Goal: Navigation & Orientation: Find specific page/section

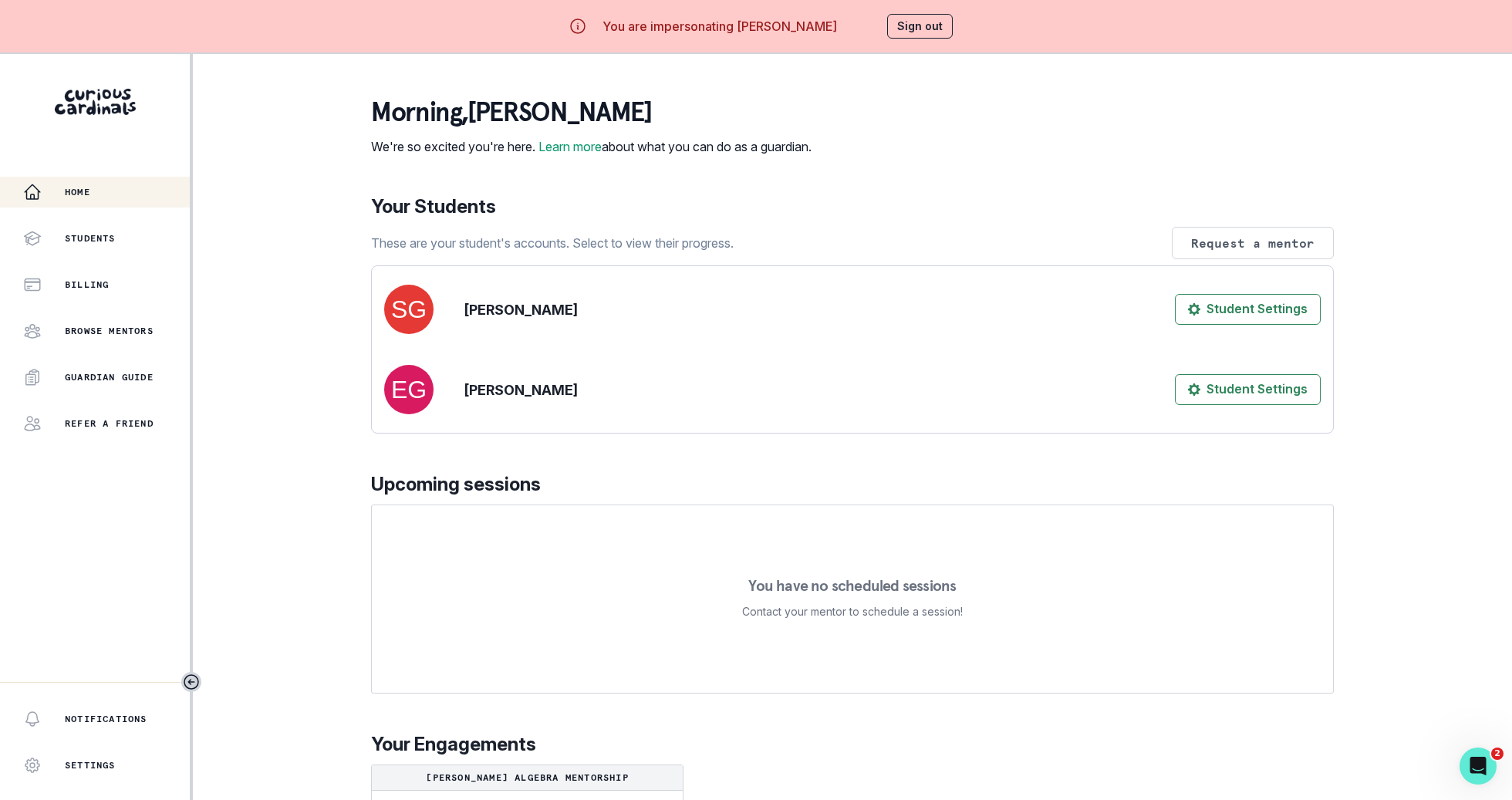
click at [350, 610] on div "Home Students Billing Browse Mentors Guardian Guide Refer a friend Notification…" at bounding box center [756, 454] width 1512 height 800
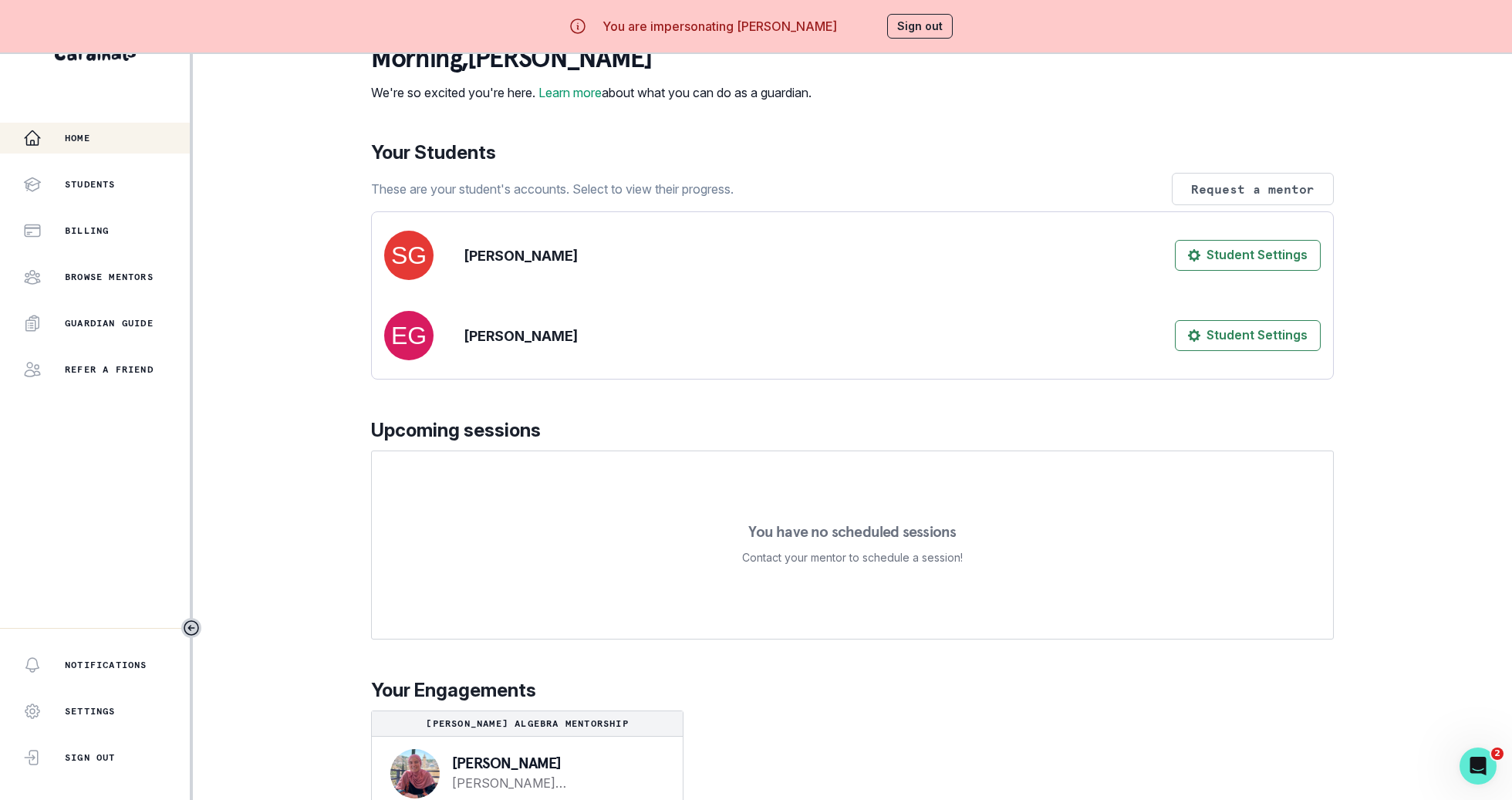
scroll to position [89, 0]
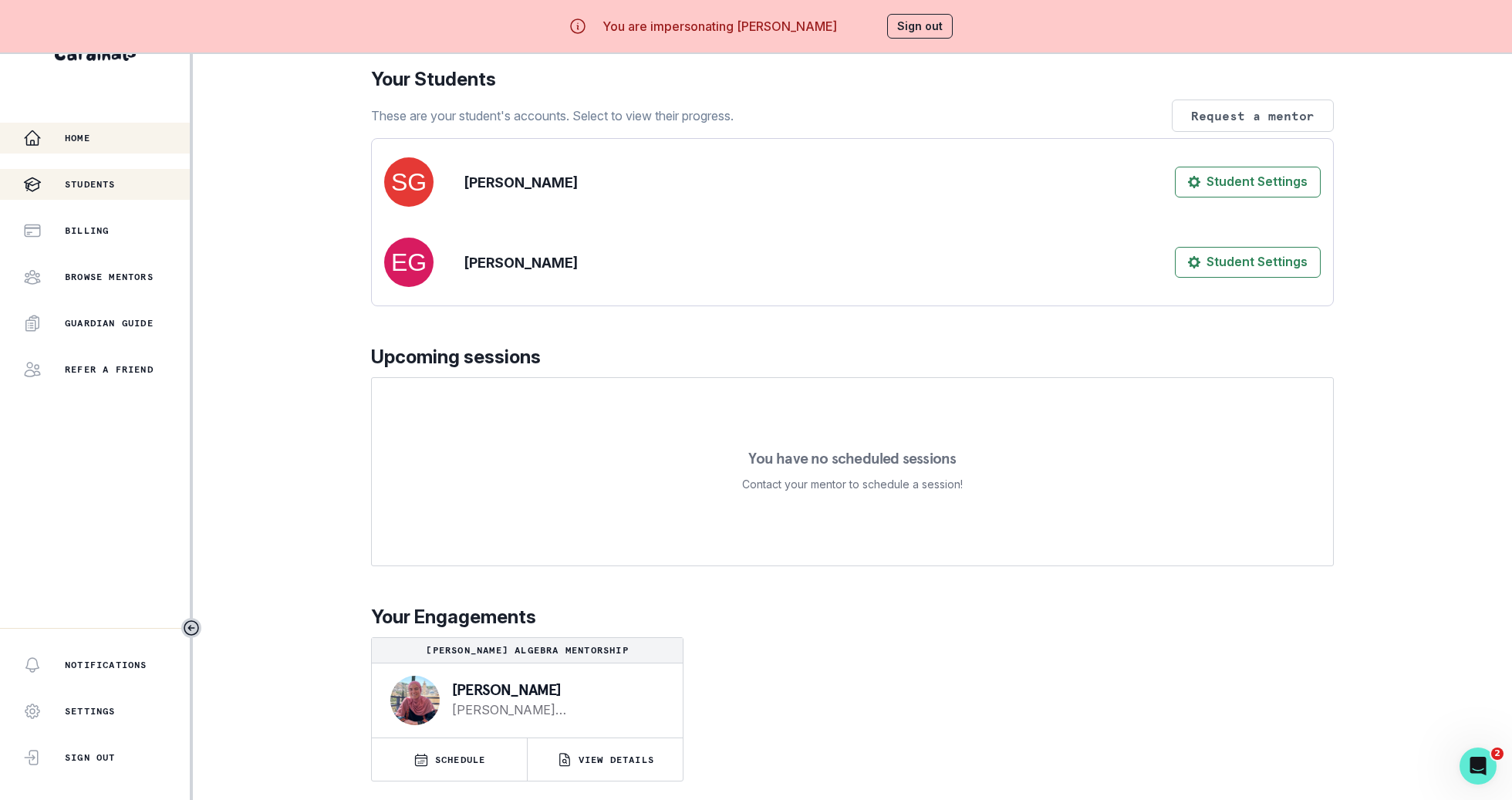
click at [135, 195] on button "Students" at bounding box center [95, 184] width 190 height 31
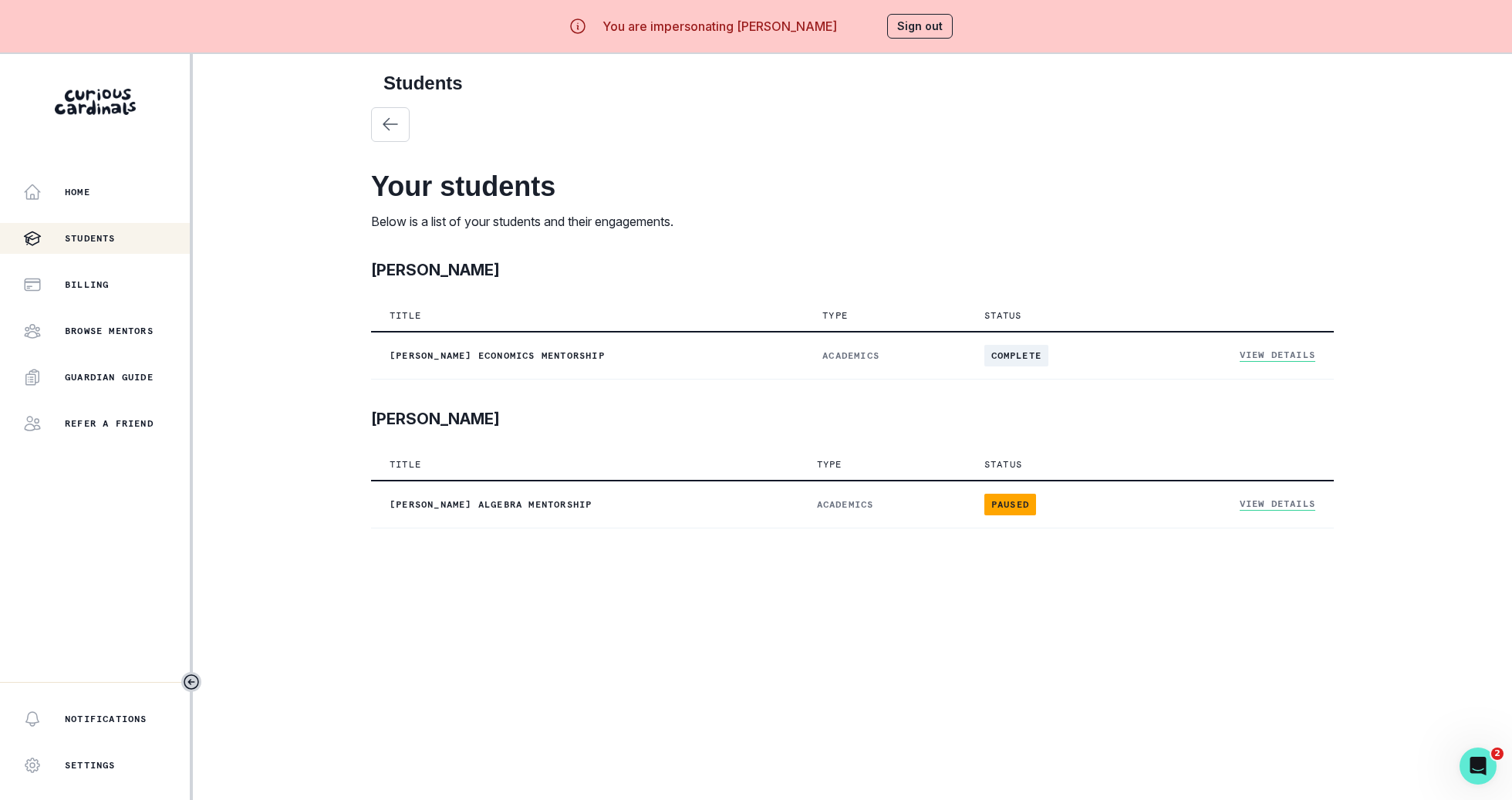
click at [135, 254] on div "Home Students Billing Browse Mentors Guardian Guide Refer a friend" at bounding box center [95, 307] width 190 height 262
click at [133, 279] on div "Billing" at bounding box center [106, 285] width 166 height 18
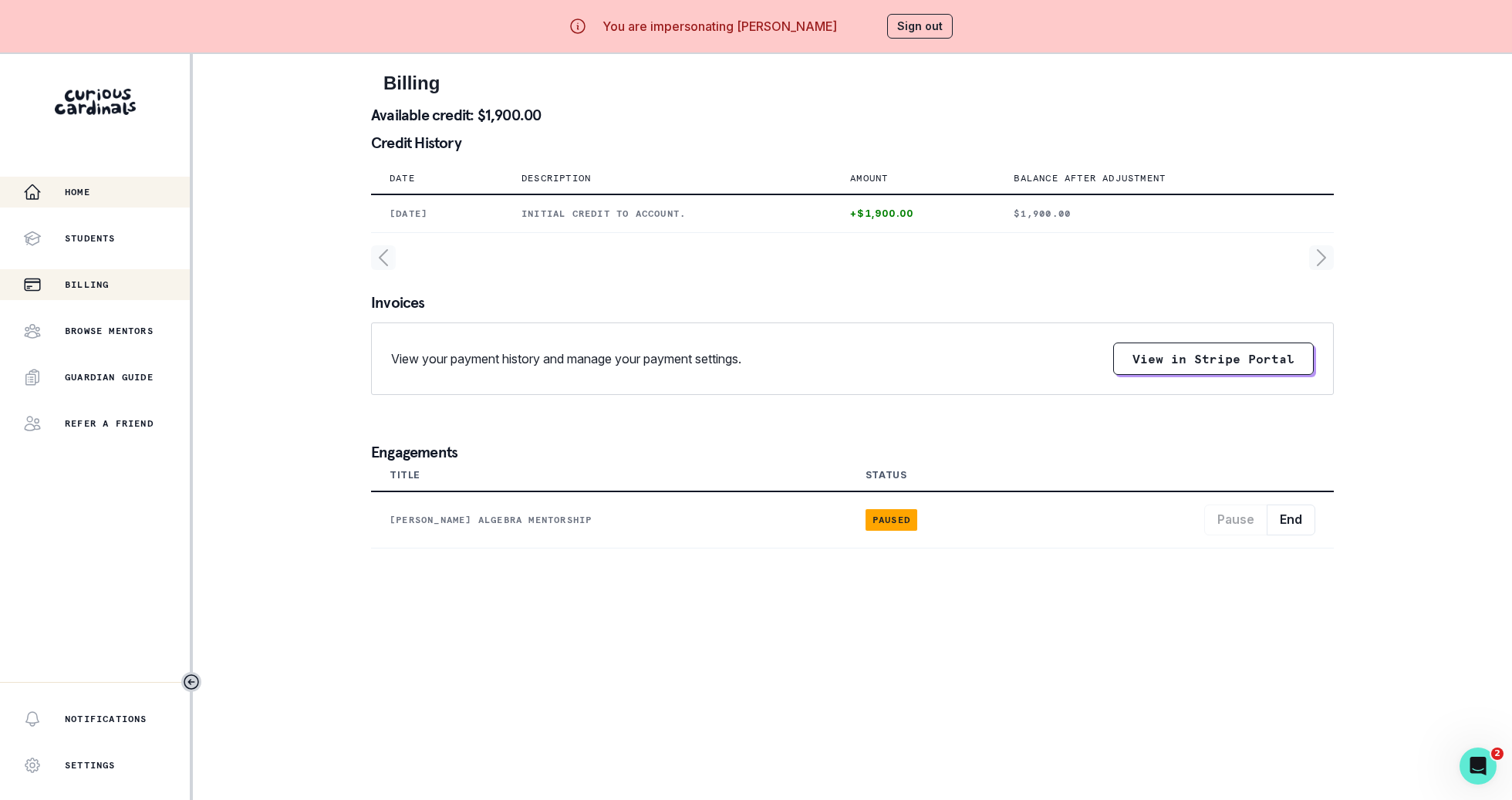
click at [142, 190] on div "Home" at bounding box center [106, 192] width 166 height 18
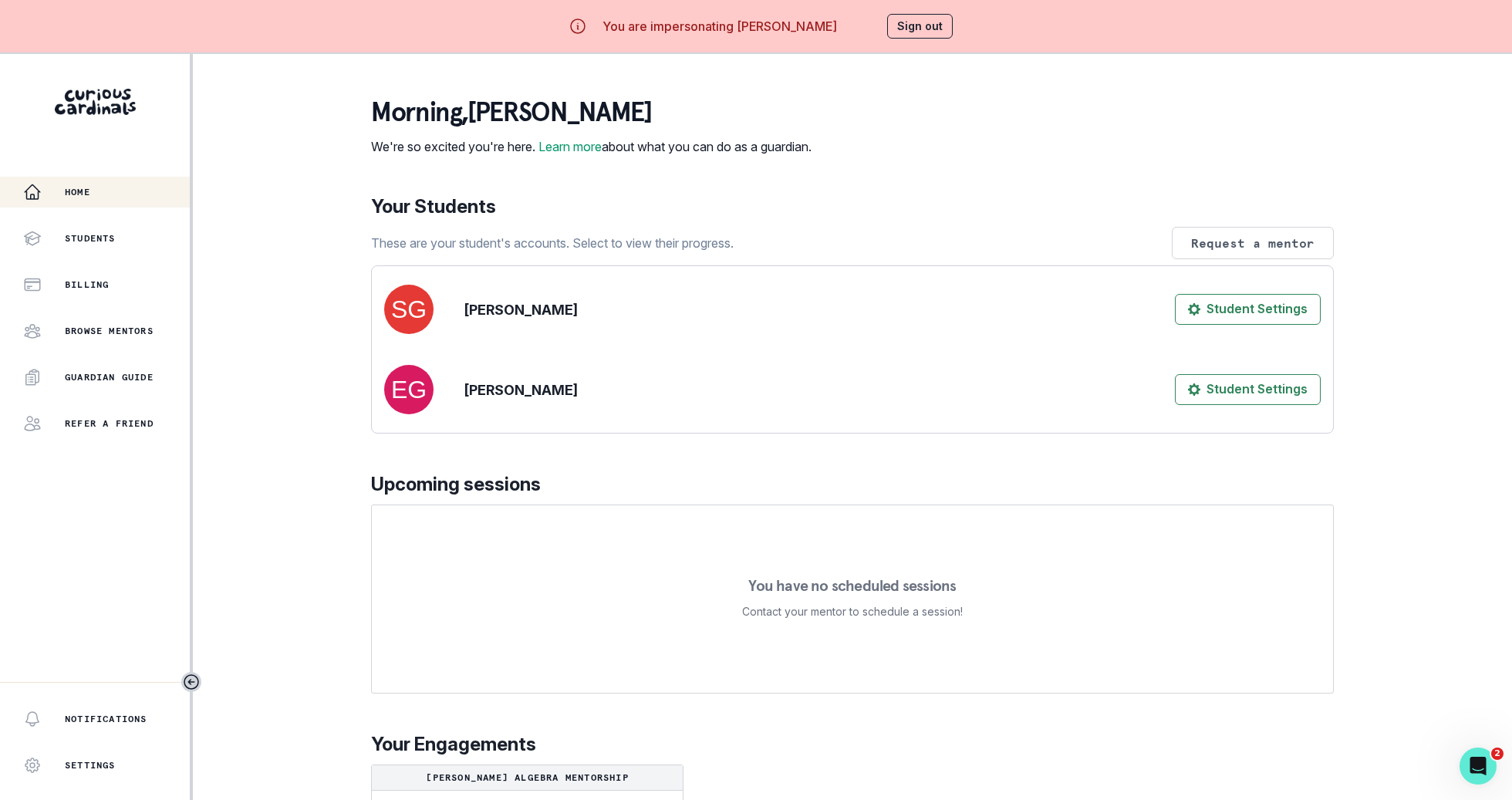
drag, startPoint x: 913, startPoint y: 34, endPoint x: 634, endPoint y: 258, distance: 357.8
click at [638, 256] on div "You are impersonating [PERSON_NAME] Sign out Home Students Billing Browse Mento…" at bounding box center [756, 400] width 1512 height 800
click at [108, 286] on p "Billing" at bounding box center [87, 285] width 44 height 13
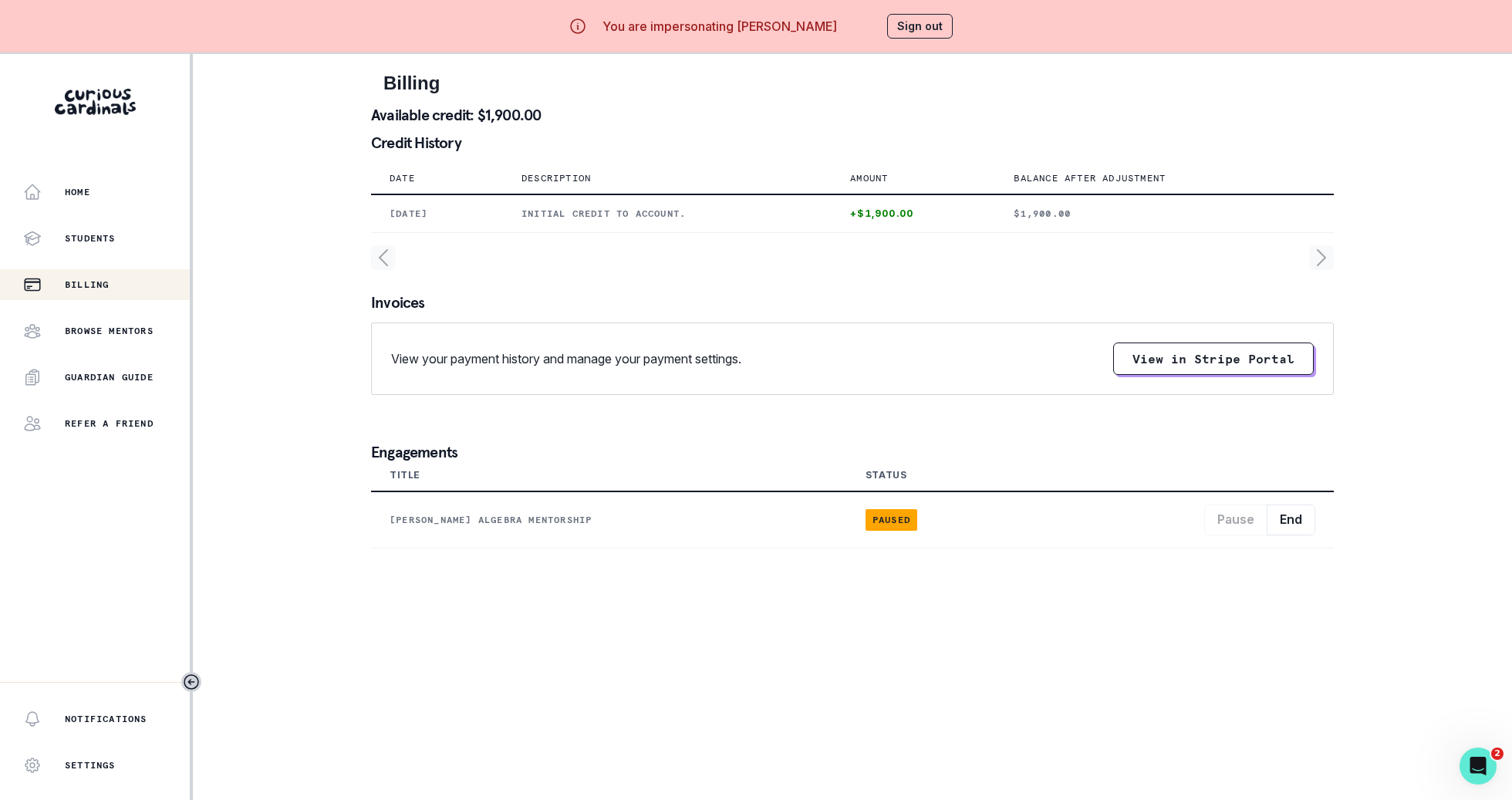
click at [132, 215] on div "Home Students Billing Browse Mentors Guardian Guide Refer a friend" at bounding box center [95, 307] width 190 height 262
click at [132, 235] on div "Students" at bounding box center [106, 238] width 166 height 18
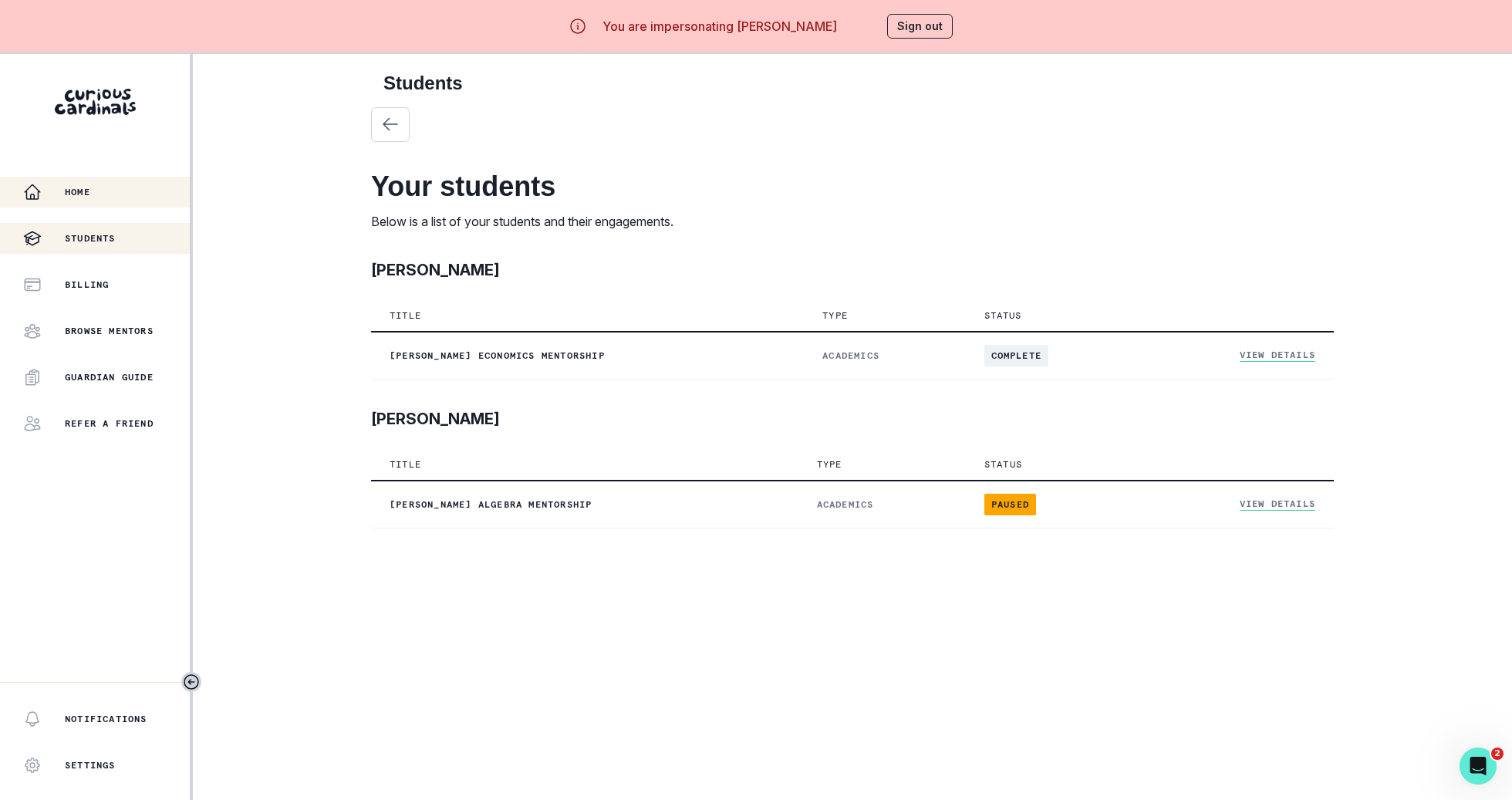
click at [132, 196] on div "Home" at bounding box center [106, 192] width 166 height 18
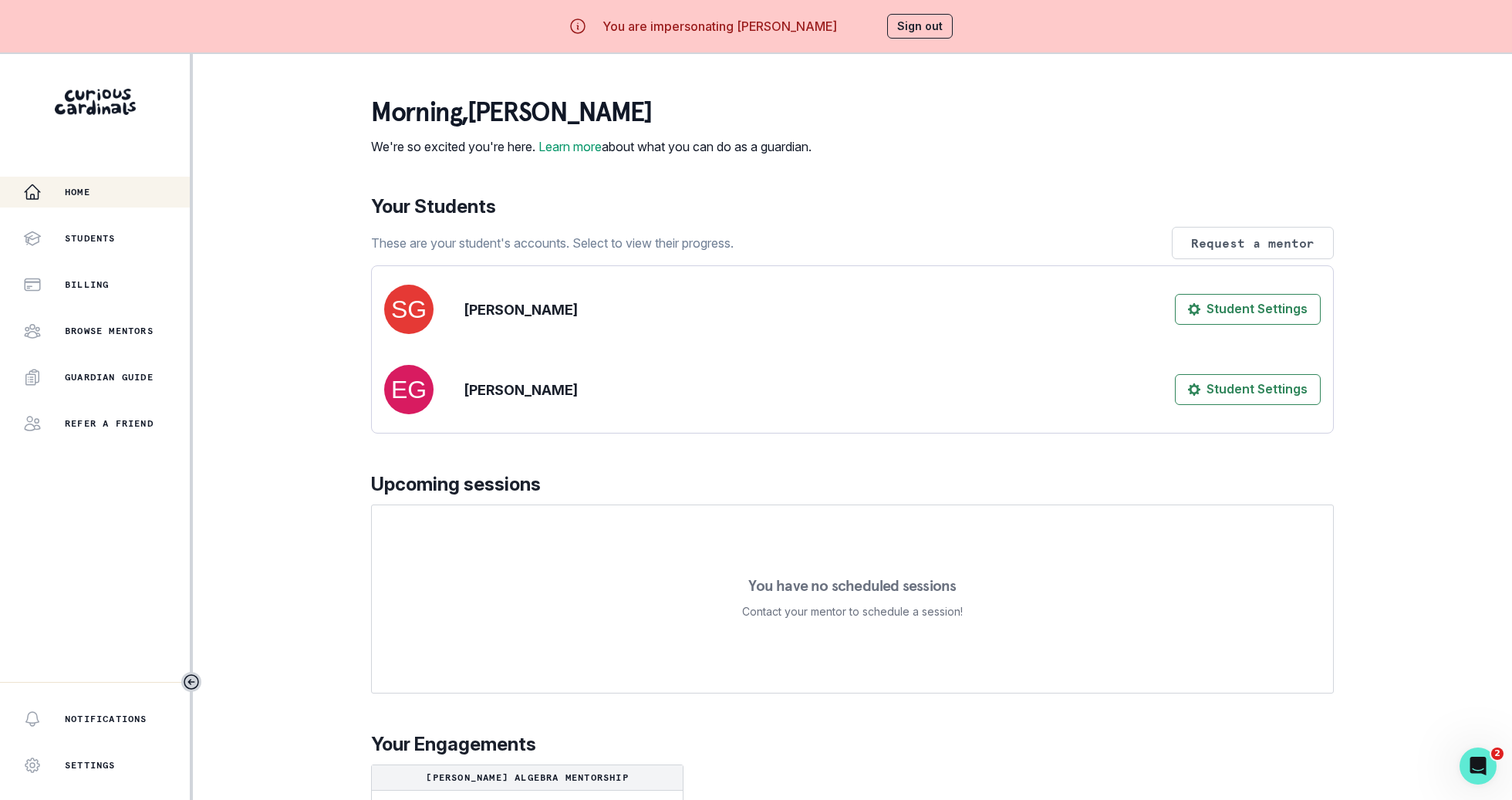
click at [915, 35] on button "Sign out" at bounding box center [920, 26] width 66 height 25
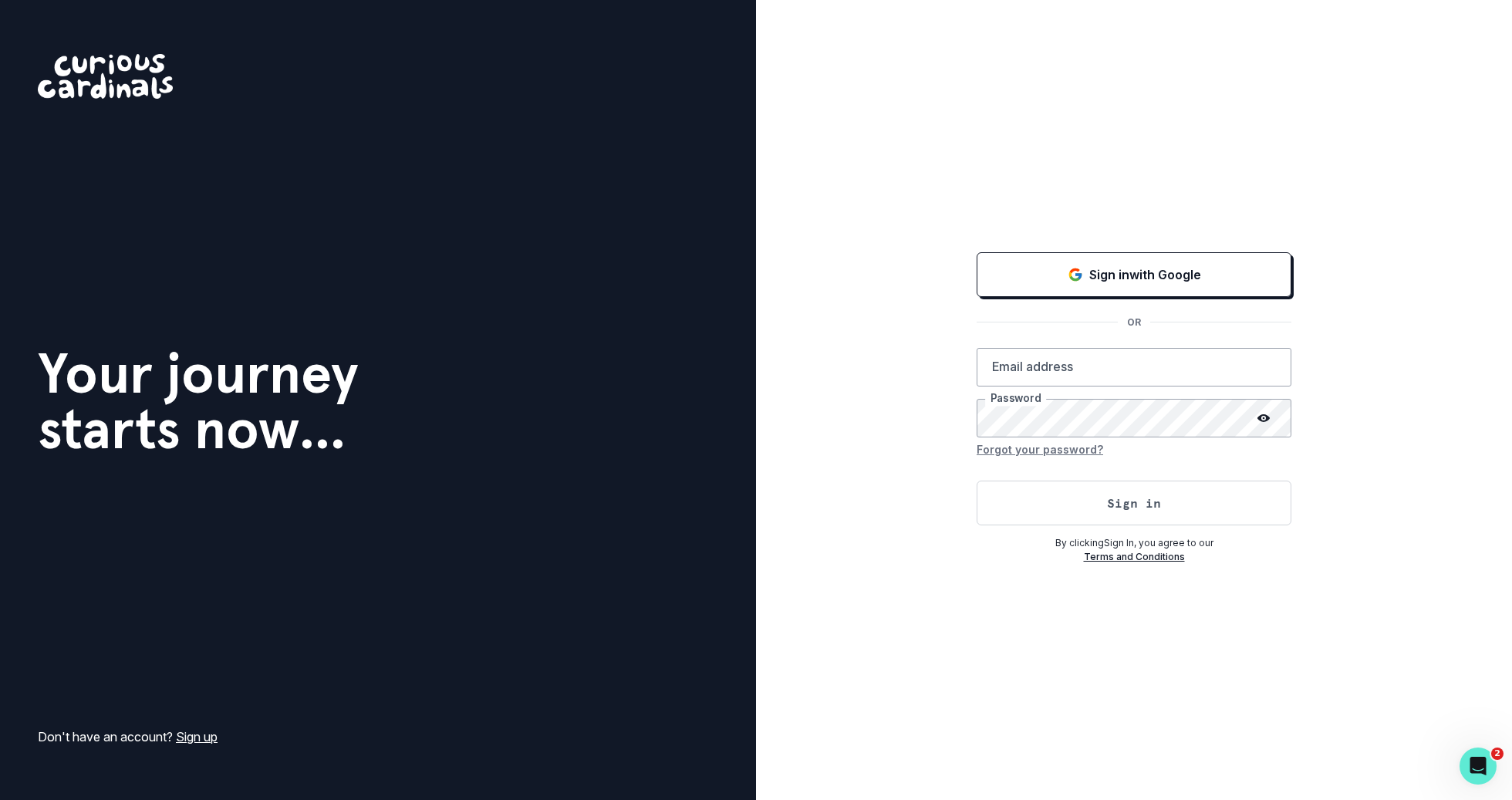
click at [1045, 303] on div "Sign in with Google OR Email address Password Forgot your password? Sign in By …" at bounding box center [1133, 406] width 315 height 315
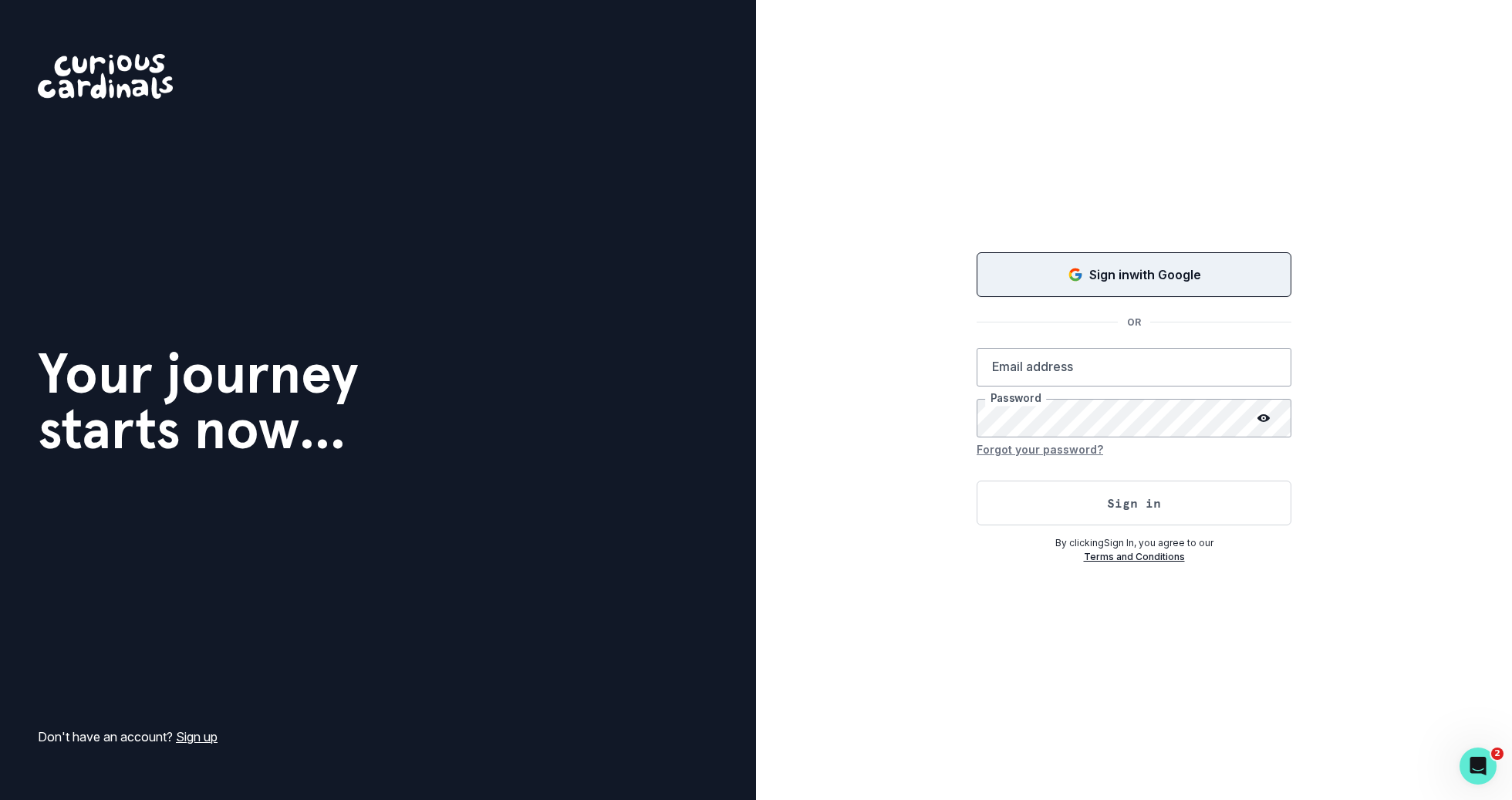
click at [1045, 296] on button "Sign in with Google" at bounding box center [1133, 274] width 315 height 45
